Goal: Check status

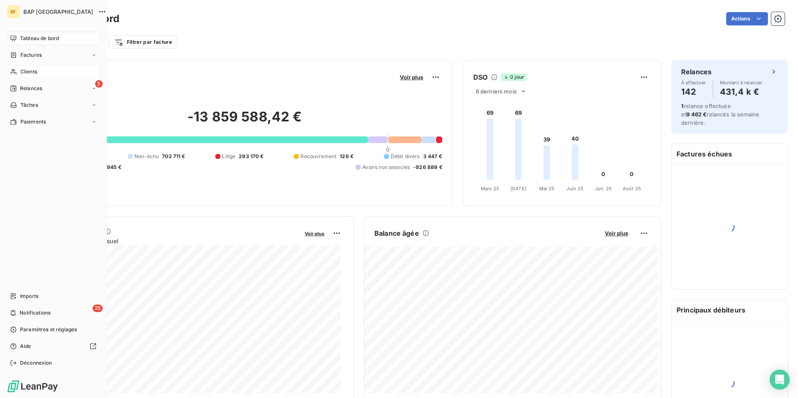
click at [18, 71] on div "Clients" at bounding box center [53, 71] width 93 height 13
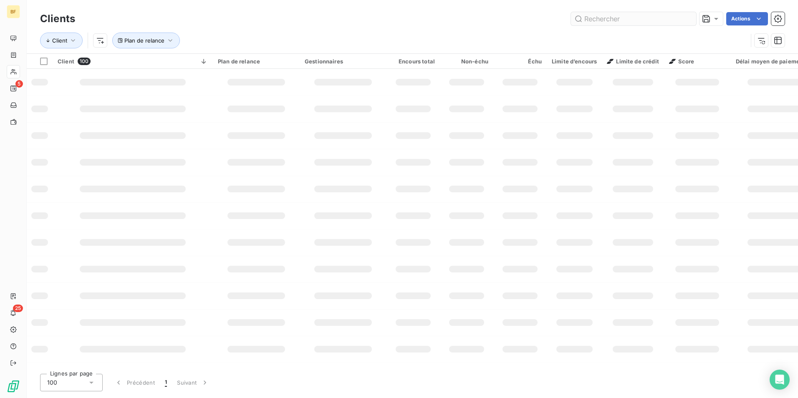
click at [640, 20] on input "text" at bounding box center [633, 18] width 125 height 13
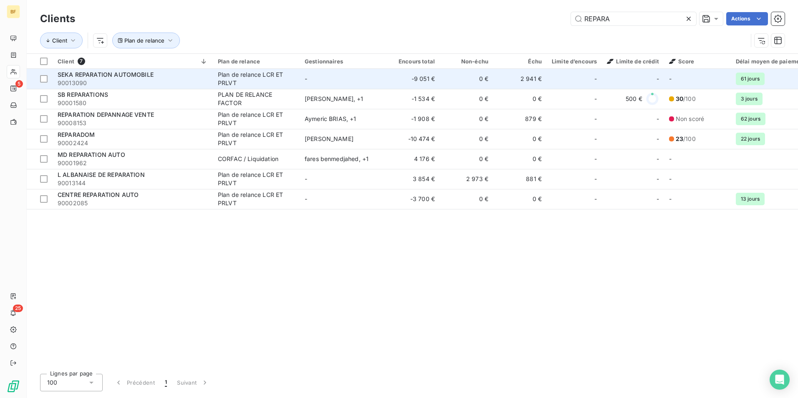
type input "REPARA"
click at [119, 75] on span "SEKA REPARATION AUTOMOBILE" at bounding box center [106, 74] width 96 height 7
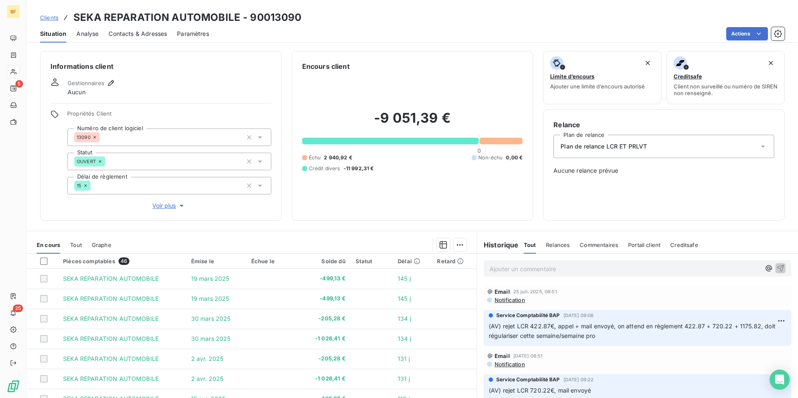
drag, startPoint x: 119, startPoint y: 2, endPoint x: 141, endPoint y: 33, distance: 38.1
click at [141, 33] on span "Contacts & Adresses" at bounding box center [138, 34] width 58 height 8
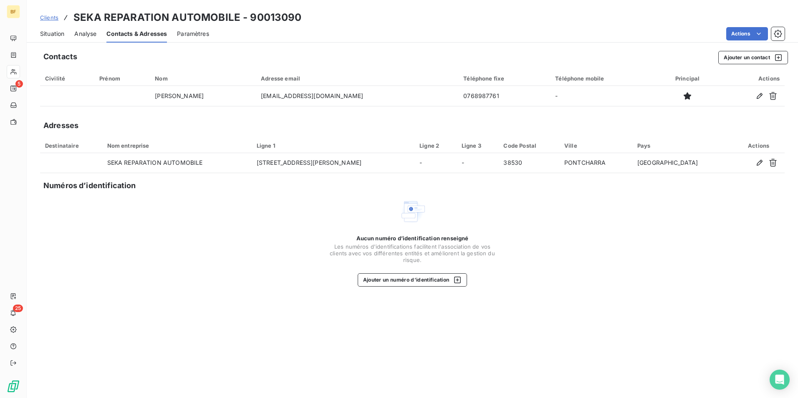
click at [33, 23] on div "Clients SEKA REPARATION AUTOMOBILE - 90013090" at bounding box center [412, 17] width 771 height 15
click at [38, 30] on div "Situation Analyse Contacts & Adresses Paramètres Actions" at bounding box center [412, 34] width 771 height 18
drag, startPoint x: 75, startPoint y: 37, endPoint x: 77, endPoint y: 42, distance: 5.3
click at [77, 42] on div "Analyse" at bounding box center [85, 34] width 22 height 18
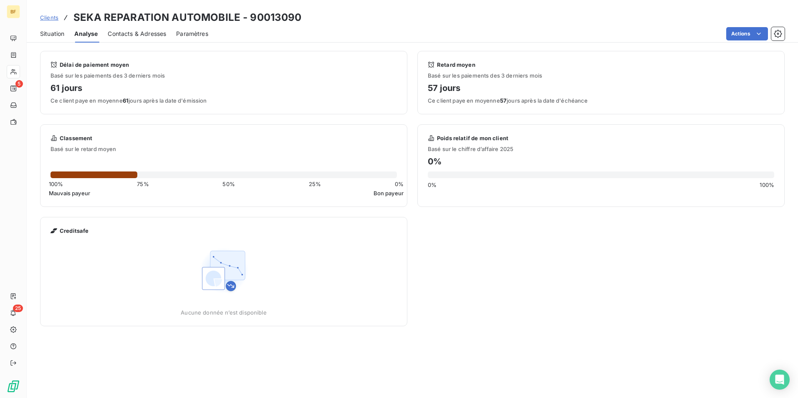
click at [58, 37] on span "Situation" at bounding box center [52, 34] width 24 height 8
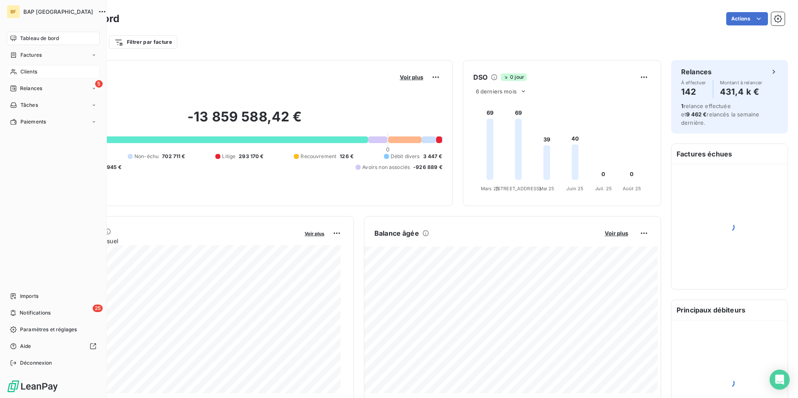
click at [31, 68] on span "Clients" at bounding box center [28, 72] width 17 height 8
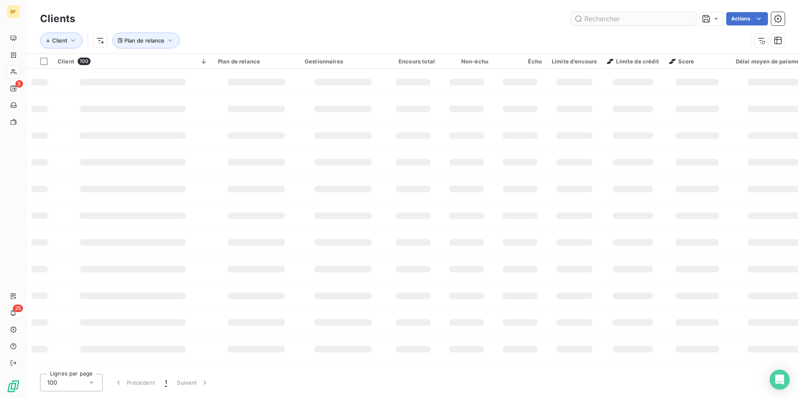
click at [614, 20] on input "text" at bounding box center [633, 18] width 125 height 13
type input "90001388"
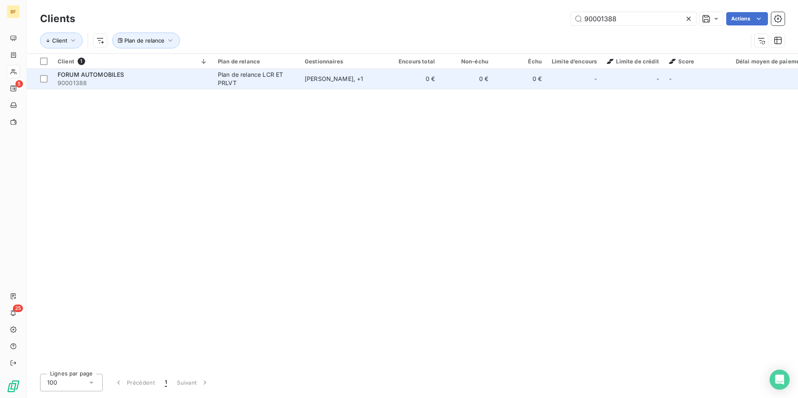
click at [294, 75] on div "Plan de relance LCR ET PRLVT" at bounding box center [256, 79] width 77 height 17
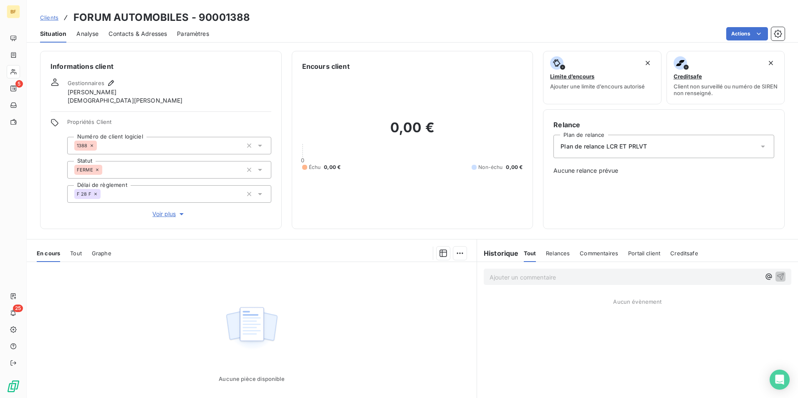
drag, startPoint x: 86, startPoint y: 247, endPoint x: 81, endPoint y: 250, distance: 6.2
click at [81, 250] on div "En cours Tout Graphe" at bounding box center [252, 254] width 450 height 18
click at [80, 250] on span "Tout" at bounding box center [76, 253] width 12 height 7
